Goal: Task Accomplishment & Management: Manage account settings

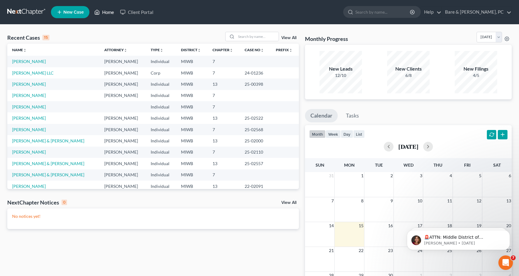
click at [109, 13] on link "Home" at bounding box center [104, 12] width 26 height 11
click at [237, 36] on input "search" at bounding box center [257, 36] width 42 height 9
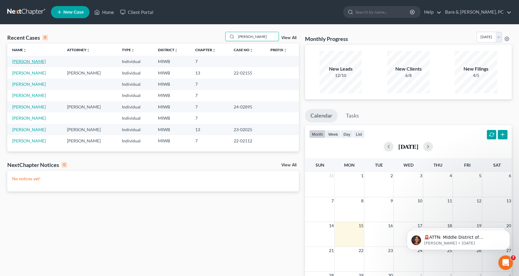
type input "[PERSON_NAME]"
click at [35, 62] on link "[PERSON_NAME]" at bounding box center [29, 61] width 34 height 5
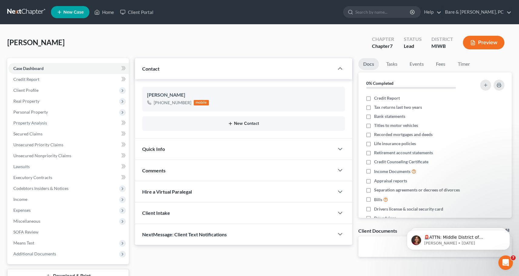
click at [254, 123] on button "New Contact" at bounding box center [243, 123] width 193 height 5
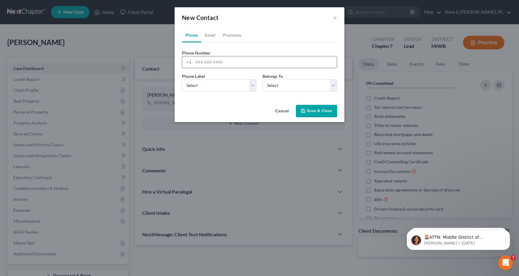
click at [193, 64] on div "+1" at bounding box center [187, 62] width 11 height 12
click at [194, 63] on input "tel" at bounding box center [264, 62] width 143 height 12
type input "[PHONE_NUMBER]"
click at [182, 79] on select "Select Mobile Home Work Other" at bounding box center [219, 85] width 75 height 12
select select "0"
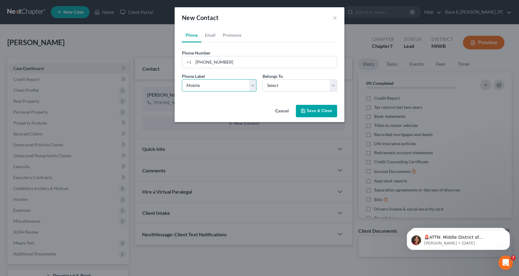
click option "Mobile" at bounding box center [0, 0] width 0 height 0
click at [263, 79] on select "Select Client Other" at bounding box center [300, 85] width 75 height 12
select select "0"
click option "Client" at bounding box center [0, 0] width 0 height 0
click at [209, 34] on link "Email" at bounding box center [210, 35] width 18 height 15
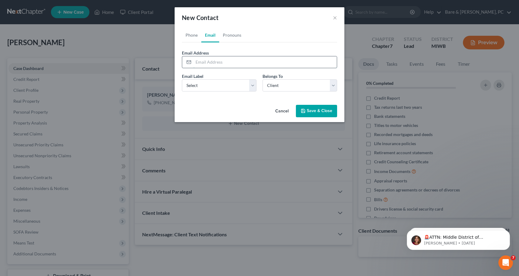
click at [207, 60] on input "email" at bounding box center [264, 62] width 143 height 12
type input "[EMAIL_ADDRESS][DOMAIN_NAME]"
click at [182, 79] on select "Select Home Work Other" at bounding box center [219, 85] width 75 height 12
select select "0"
click option "Home" at bounding box center [0, 0] width 0 height 0
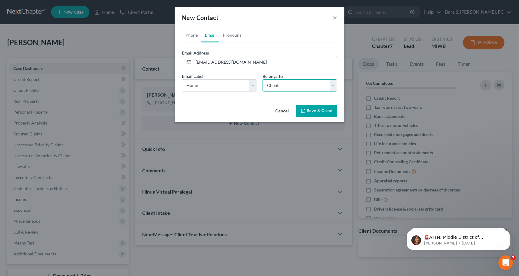
click at [263, 79] on select "Select Client Other" at bounding box center [300, 85] width 75 height 12
click option "Client" at bounding box center [0, 0] width 0 height 0
click at [321, 114] on button "Save & Close" at bounding box center [316, 111] width 41 height 13
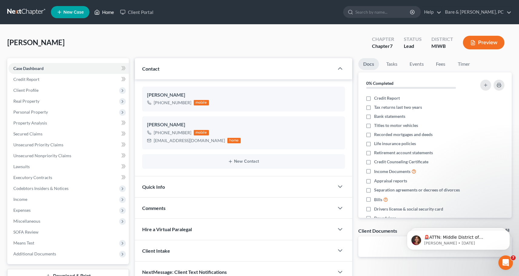
click at [104, 10] on link "Home" at bounding box center [104, 12] width 26 height 11
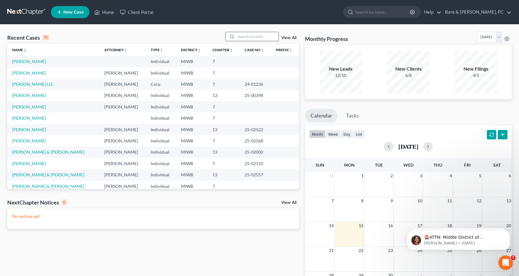
click at [243, 36] on input "search" at bounding box center [257, 36] width 42 height 9
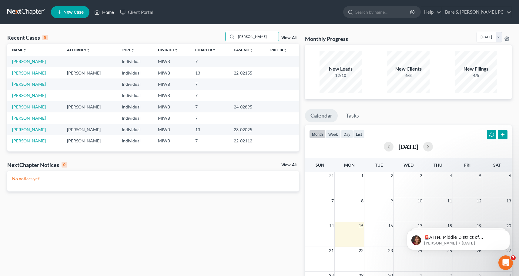
click at [111, 13] on link "Home" at bounding box center [104, 12] width 26 height 11
click at [256, 35] on input "[PERSON_NAME]" at bounding box center [257, 36] width 42 height 9
type input "w"
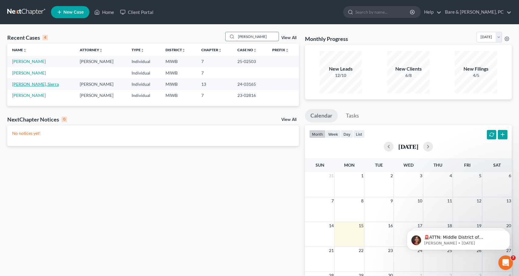
type input "[PERSON_NAME]"
click at [30, 85] on link "[PERSON_NAME], Sierra" at bounding box center [35, 84] width 47 height 5
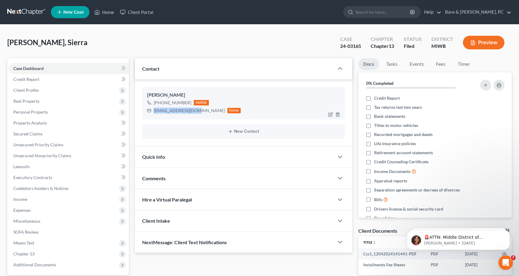
drag, startPoint x: 154, startPoint y: 111, endPoint x: 196, endPoint y: 112, distance: 41.9
click at [196, 112] on div "[EMAIL_ADDRESS][DOMAIN_NAME]" at bounding box center [189, 111] width 71 height 6
copy div "[EMAIL_ADDRESS][DOMAIN_NAME]"
click at [510, 234] on button "Dismiss notification" at bounding box center [508, 232] width 8 height 8
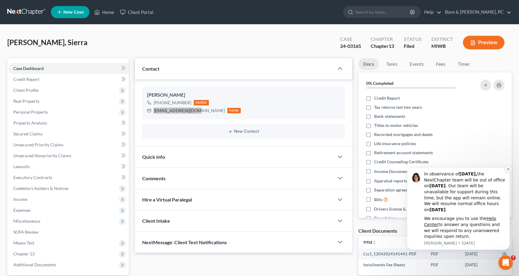
click at [508, 170] on icon "Dismiss notification" at bounding box center [508, 169] width 3 height 3
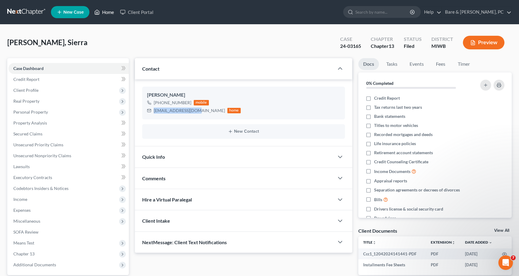
click at [107, 12] on link "Home" at bounding box center [104, 12] width 26 height 11
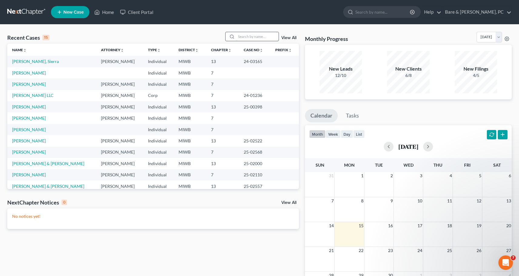
click at [245, 36] on input "search" at bounding box center [257, 36] width 42 height 9
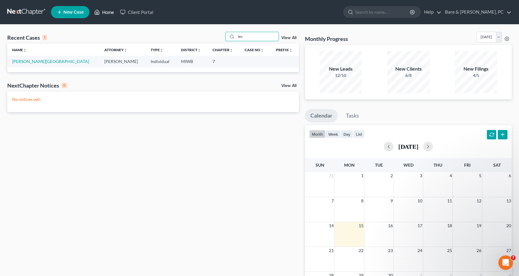
click at [108, 14] on link "Home" at bounding box center [104, 12] width 26 height 11
click at [246, 36] on input "lev" at bounding box center [257, 36] width 42 height 9
type input "l"
type input "b"
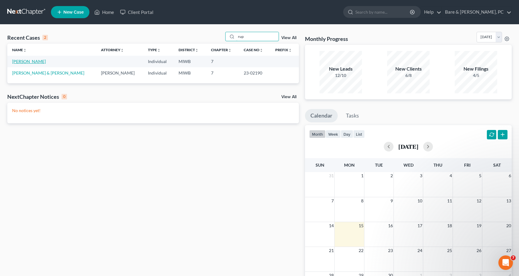
type input "rup"
click at [19, 62] on link "[PERSON_NAME]" at bounding box center [29, 61] width 34 height 5
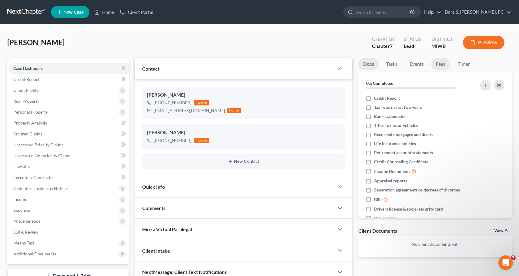
click at [440, 64] on link "Fees" at bounding box center [440, 64] width 19 height 12
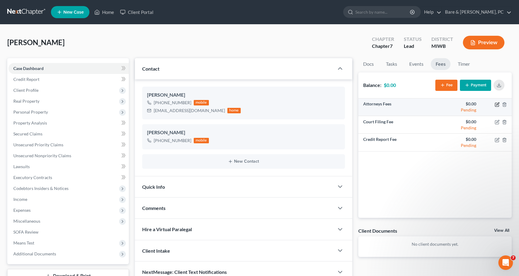
click at [496, 104] on icon "button" at bounding box center [497, 104] width 5 height 5
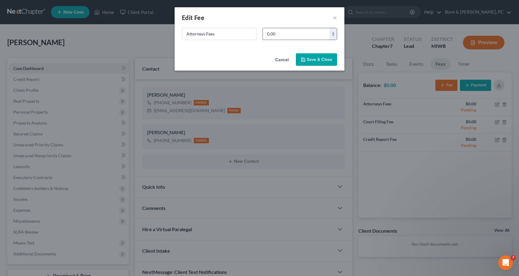
click at [289, 37] on input "0.00" at bounding box center [296, 34] width 67 height 12
type input "1,500"
click at [322, 60] on button "Save & Close" at bounding box center [316, 59] width 41 height 13
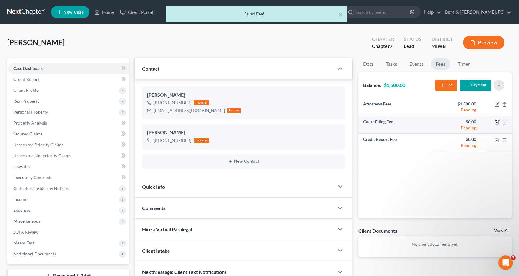
click at [498, 122] on icon "button" at bounding box center [497, 122] width 5 height 5
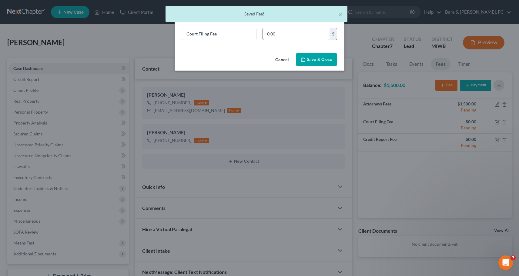
click at [280, 33] on input "0.00" at bounding box center [296, 34] width 67 height 12
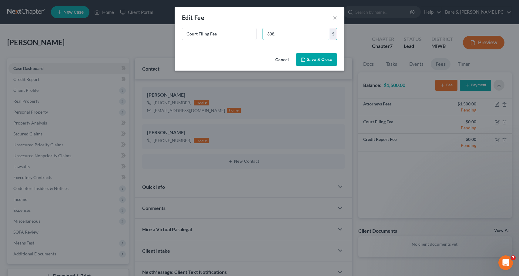
type input "338."
click at [326, 56] on button "Save & Close" at bounding box center [316, 59] width 41 height 13
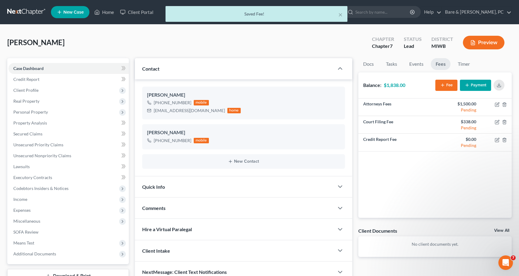
click at [475, 86] on button "Payment" at bounding box center [475, 85] width 31 height 11
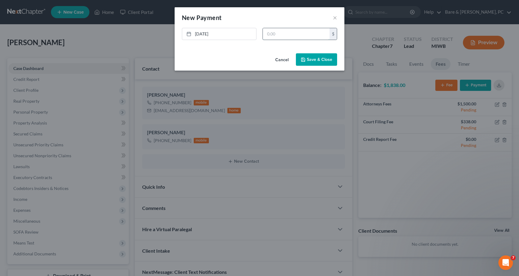
click at [266, 35] on input "text" at bounding box center [296, 34] width 67 height 12
type input "160."
click at [318, 61] on button "Save & Close" at bounding box center [316, 59] width 41 height 13
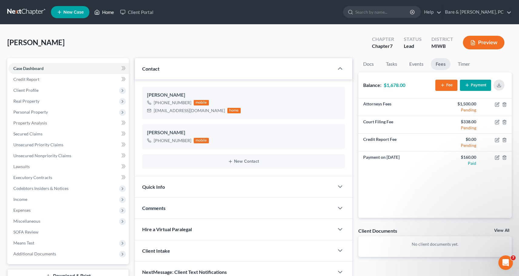
click at [109, 14] on link "Home" at bounding box center [104, 12] width 26 height 11
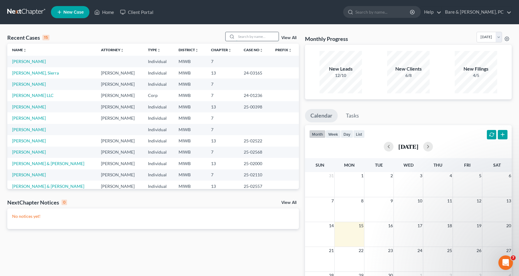
click at [244, 37] on input "search" at bounding box center [257, 36] width 42 height 9
type input "b"
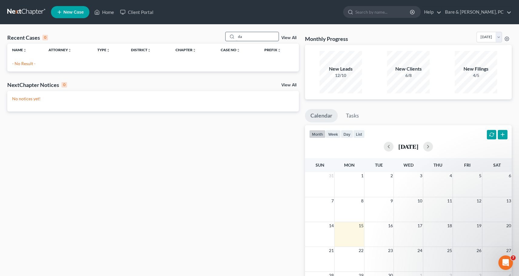
type input "d"
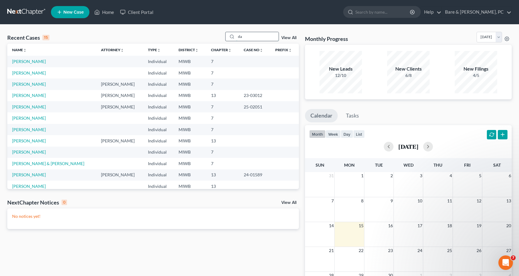
type input "d"
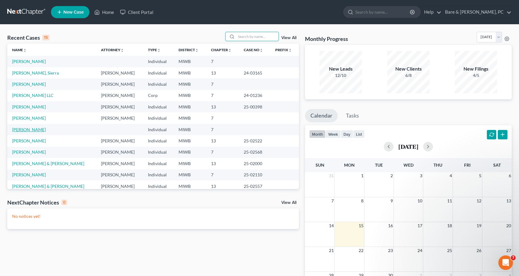
click at [24, 129] on link "[PERSON_NAME]" at bounding box center [29, 129] width 34 height 5
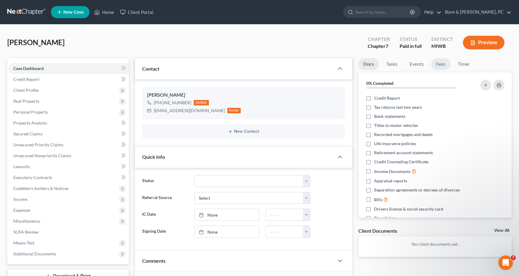
click at [443, 66] on link "Fees" at bounding box center [440, 64] width 19 height 12
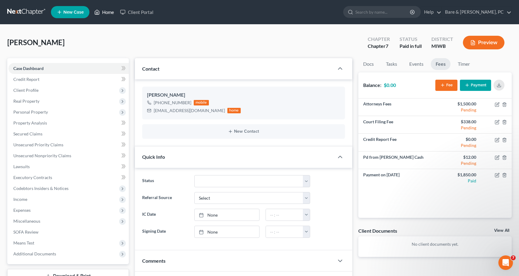
click at [112, 15] on link "Home" at bounding box center [104, 12] width 26 height 11
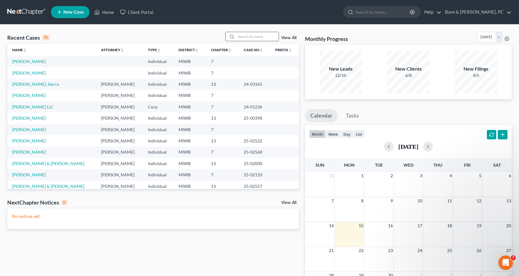
click at [250, 37] on input "search" at bounding box center [257, 36] width 42 height 9
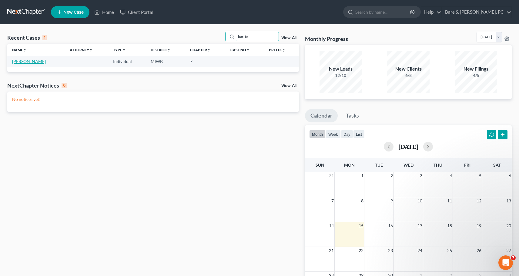
type input "barrie"
click at [19, 62] on link "[PERSON_NAME]" at bounding box center [29, 61] width 34 height 5
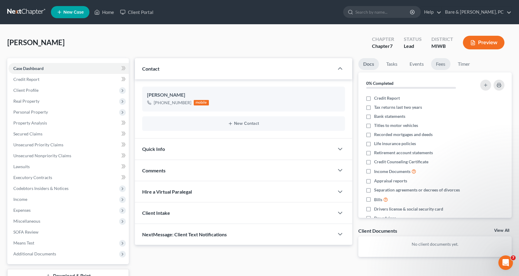
click at [442, 64] on link "Fees" at bounding box center [440, 64] width 19 height 12
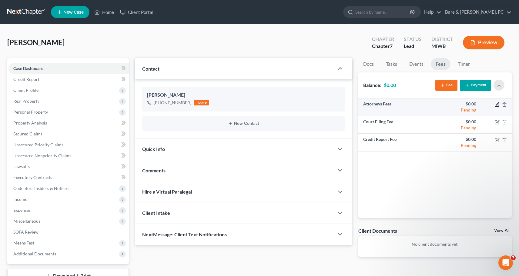
click at [497, 104] on icon "button" at bounding box center [497, 103] width 3 height 3
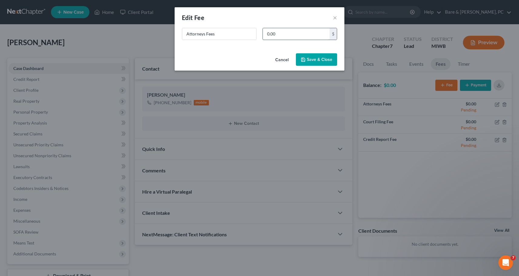
click at [282, 32] on input "0.00" at bounding box center [296, 34] width 67 height 12
type input "1,500"
click at [312, 58] on button "Save & Close" at bounding box center [316, 59] width 41 height 13
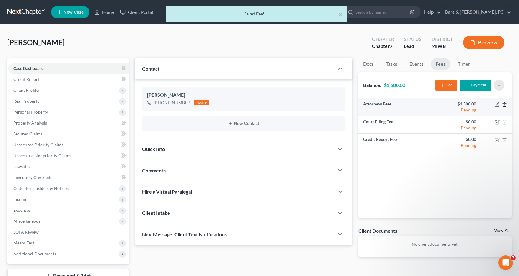
click at [505, 105] on icon "button" at bounding box center [504, 104] width 5 height 5
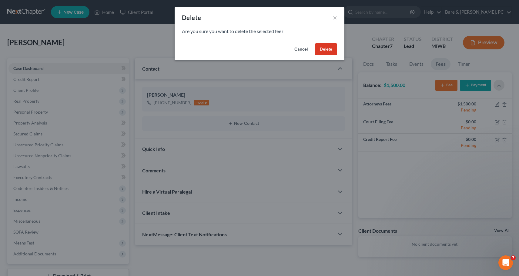
click at [302, 53] on button "Cancel" at bounding box center [301, 49] width 23 height 12
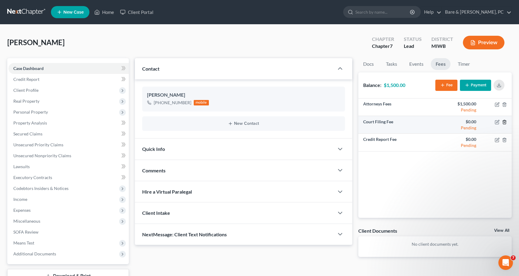
click at [505, 122] on icon "button" at bounding box center [504, 122] width 5 height 5
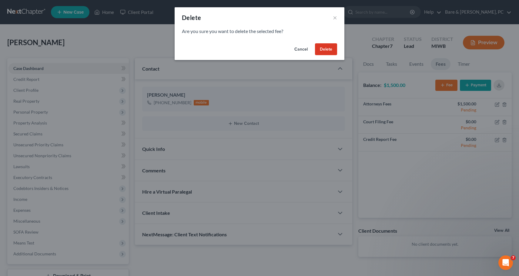
click at [333, 18] on div "Delete ×" at bounding box center [260, 17] width 170 height 21
click at [301, 51] on button "Cancel" at bounding box center [301, 49] width 23 height 12
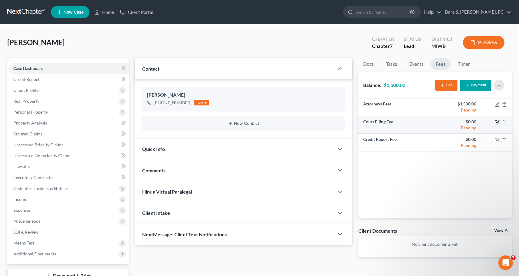
click at [498, 122] on icon "button" at bounding box center [497, 122] width 5 height 5
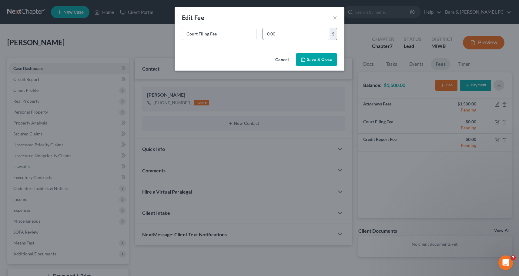
click at [279, 31] on input "0.00" at bounding box center [296, 34] width 67 height 12
type input "338."
click at [319, 59] on button "Save & Close" at bounding box center [316, 59] width 41 height 13
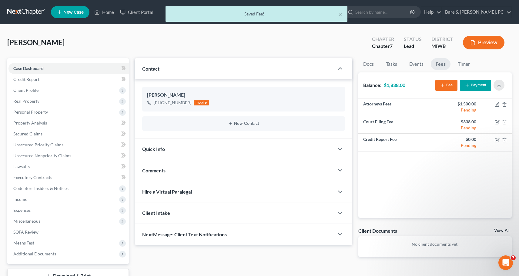
click at [478, 86] on button "Payment" at bounding box center [475, 85] width 31 height 11
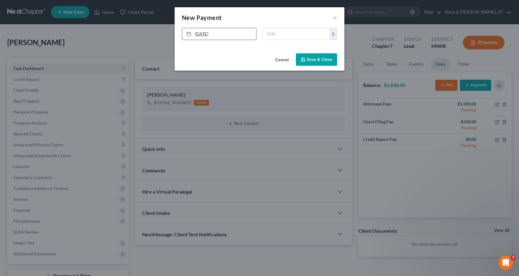
click at [189, 33] on icon at bounding box center [188, 34] width 5 height 5
click at [274, 35] on input "text" at bounding box center [296, 34] width 67 height 12
type input "800."
click at [325, 58] on button "Save & Close" at bounding box center [316, 59] width 41 height 13
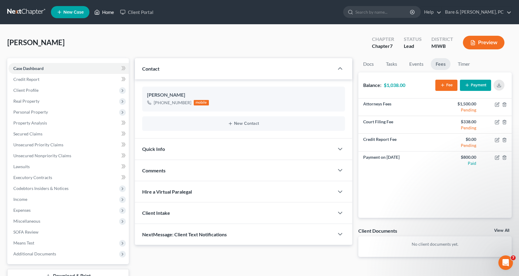
click at [110, 13] on link "Home" at bounding box center [104, 12] width 26 height 11
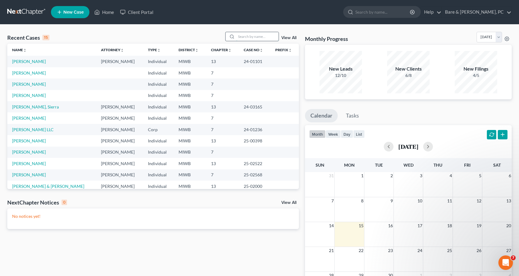
click at [248, 36] on input "search" at bounding box center [257, 36] width 42 height 9
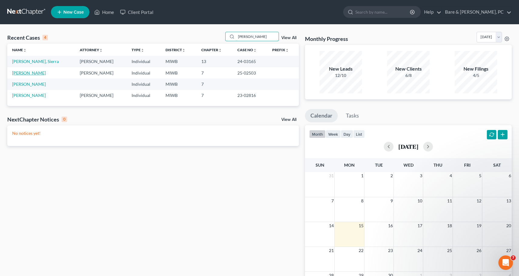
type input "[PERSON_NAME]"
click at [25, 72] on link "[PERSON_NAME]" at bounding box center [29, 72] width 34 height 5
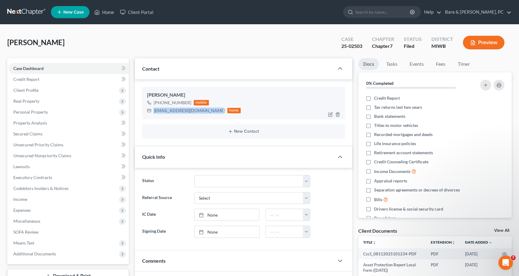
drag, startPoint x: 155, startPoint y: 112, endPoint x: 213, endPoint y: 113, distance: 57.9
click at [215, 114] on div "[EMAIL_ADDRESS][DOMAIN_NAME] home" at bounding box center [194, 111] width 94 height 8
copy div "[EMAIL_ADDRESS][DOMAIN_NAME]"
click at [104, 12] on link "Home" at bounding box center [104, 12] width 26 height 11
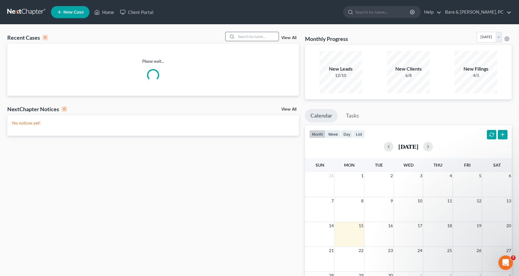
click at [248, 35] on input "search" at bounding box center [257, 36] width 42 height 9
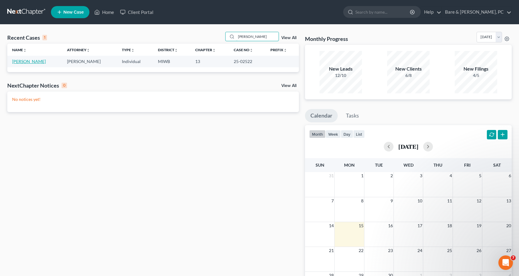
type input "[PERSON_NAME]"
click at [19, 62] on link "[PERSON_NAME]" at bounding box center [29, 61] width 34 height 5
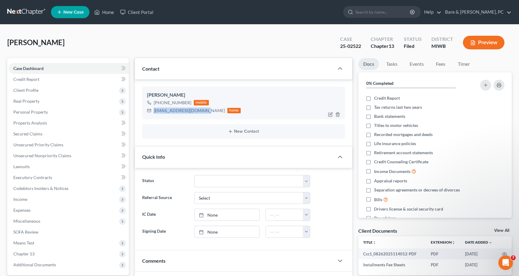
drag, startPoint x: 154, startPoint y: 109, endPoint x: 203, endPoint y: 112, distance: 49.5
click at [203, 112] on div "[EMAIL_ADDRESS][DOMAIN_NAME] home" at bounding box center [194, 111] width 94 height 8
copy div "[EMAIL_ADDRESS][DOMAIN_NAME]"
